Goal: Navigation & Orientation: Go to known website

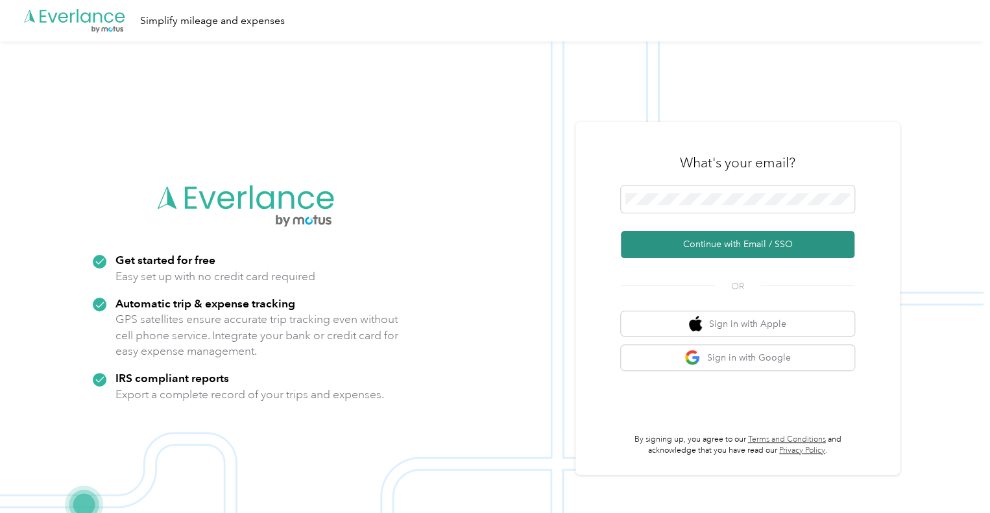
click at [740, 250] on button "Continue with Email / SSO" at bounding box center [738, 244] width 234 height 27
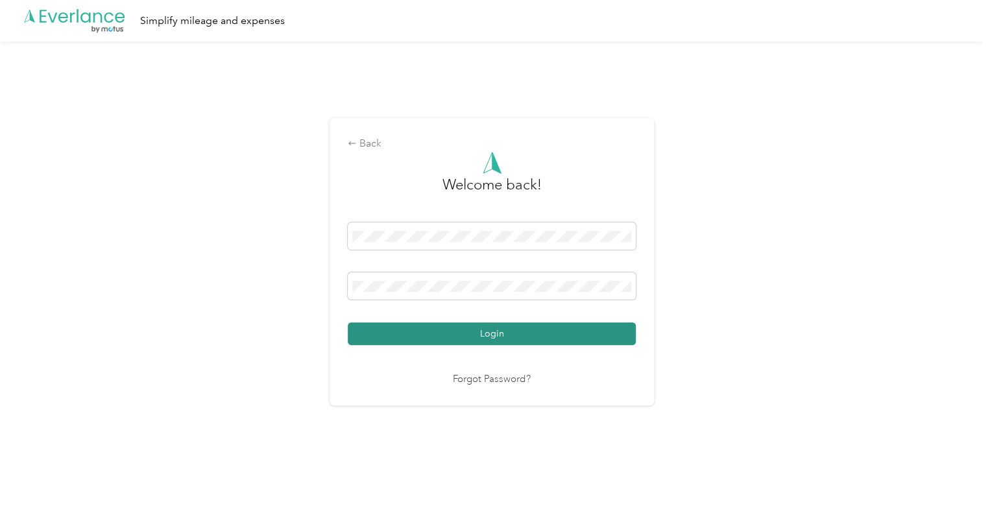
click at [558, 330] on button "Login" at bounding box center [492, 334] width 288 height 23
